Goal: Browse casually: Explore the website without a specific task or goal

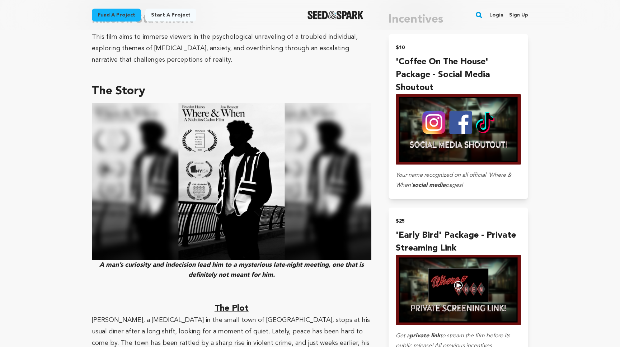
scroll to position [435, 0]
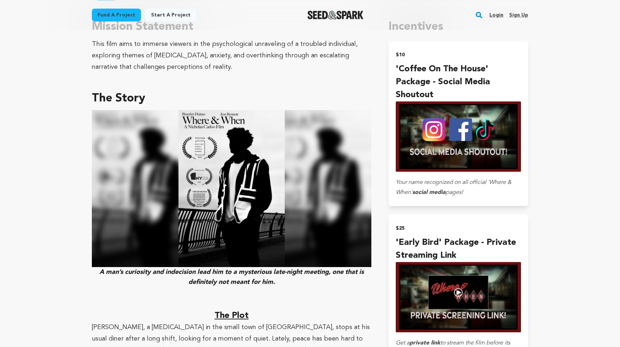
click at [233, 186] on img at bounding box center [232, 188] width 280 height 157
click at [146, 244] on img at bounding box center [232, 188] width 280 height 157
click at [238, 170] on img at bounding box center [232, 188] width 280 height 157
click at [214, 196] on img at bounding box center [232, 188] width 280 height 157
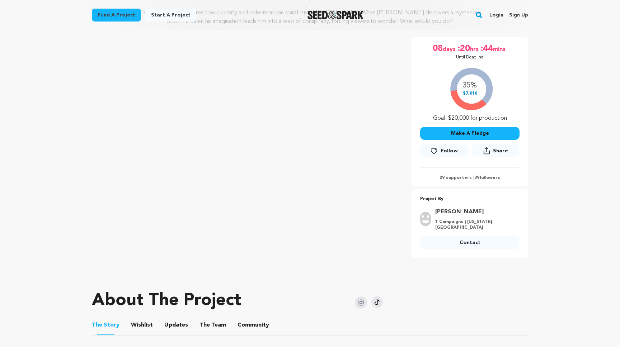
scroll to position [0, 0]
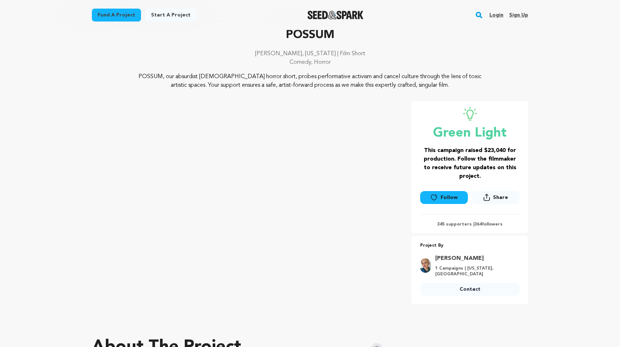
scroll to position [39, 0]
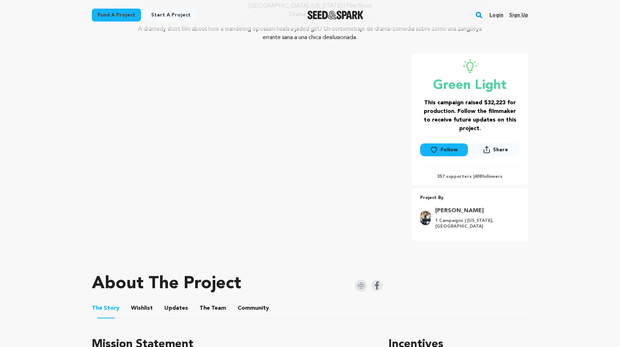
scroll to position [85, 0]
